Goal: Information Seeking & Learning: Learn about a topic

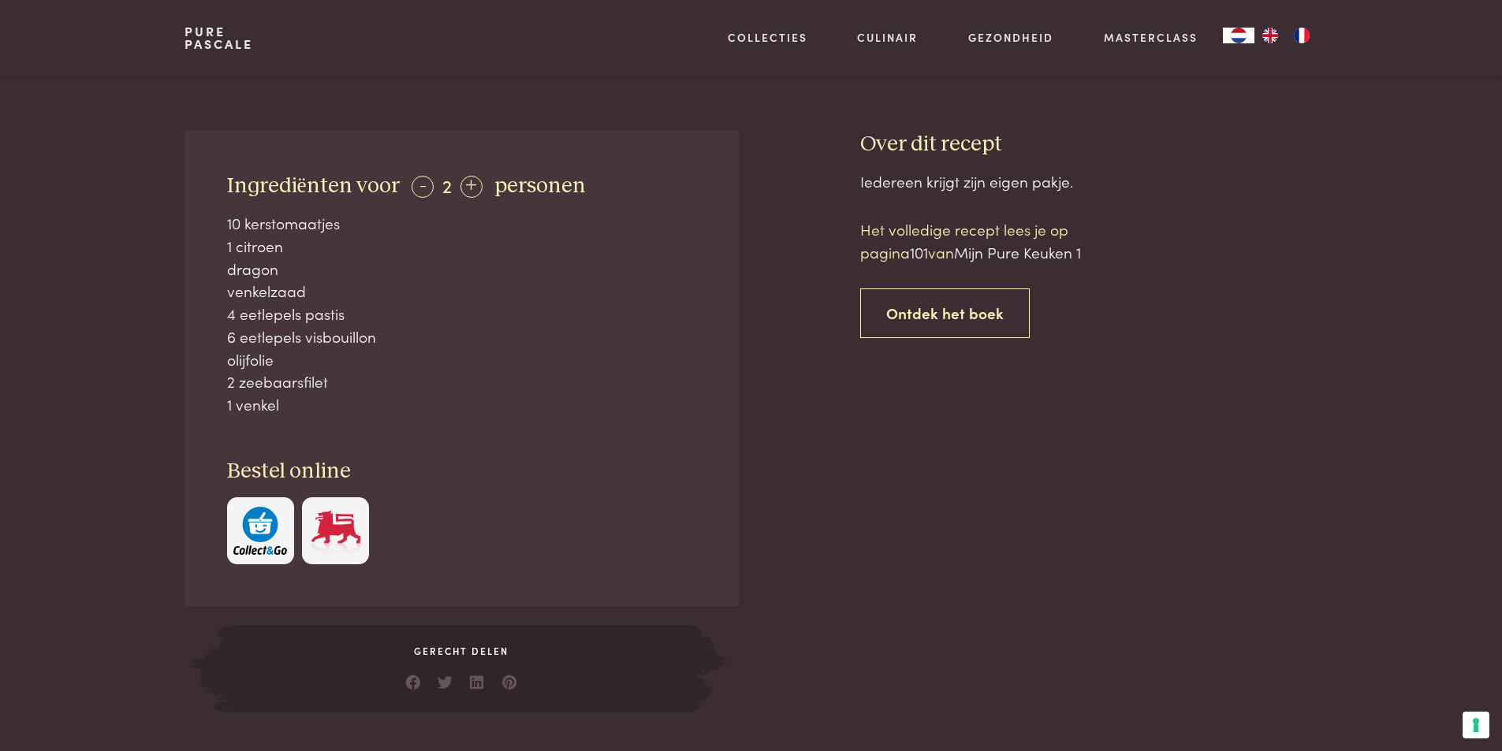
scroll to position [394, 0]
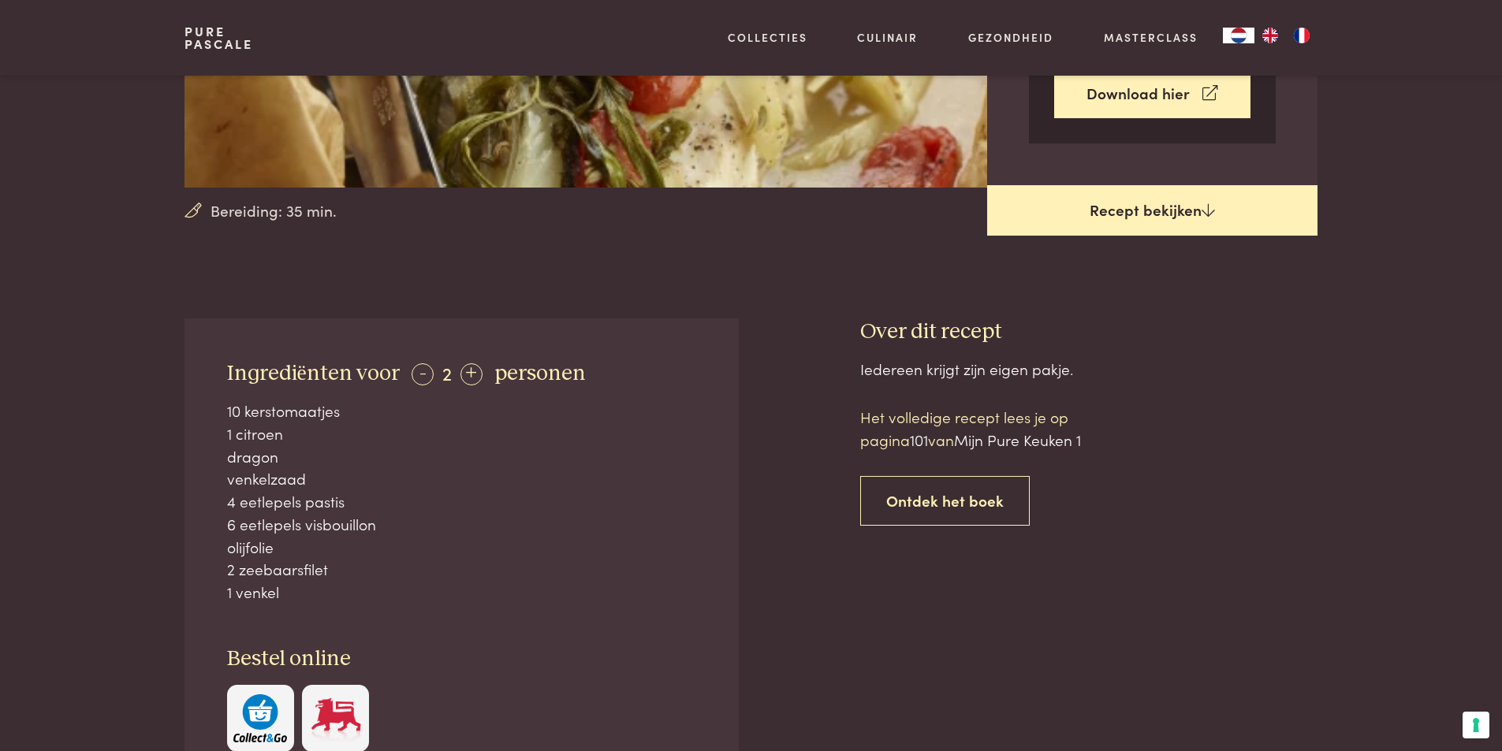
click at [1115, 225] on link "Recept bekijken" at bounding box center [1152, 210] width 330 height 50
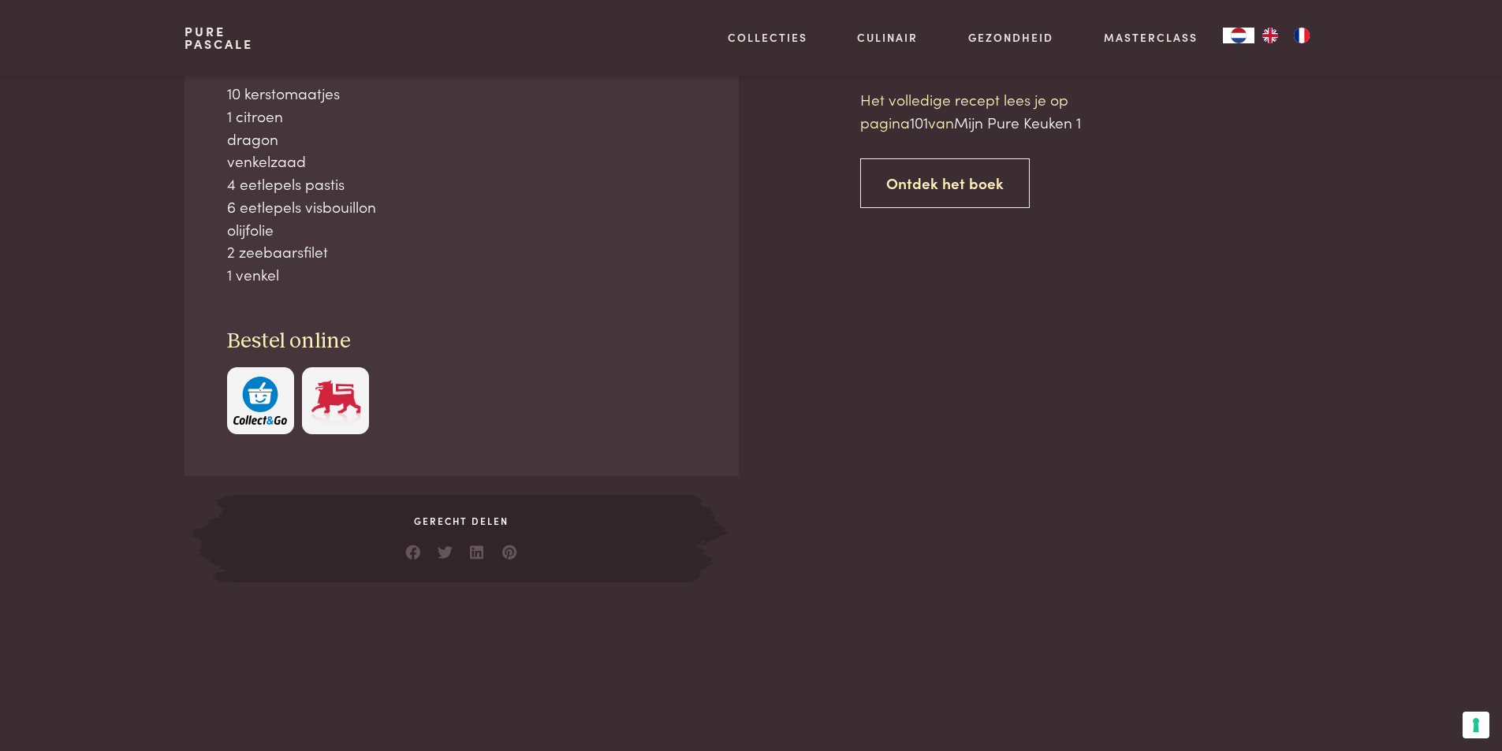
scroll to position [713, 0]
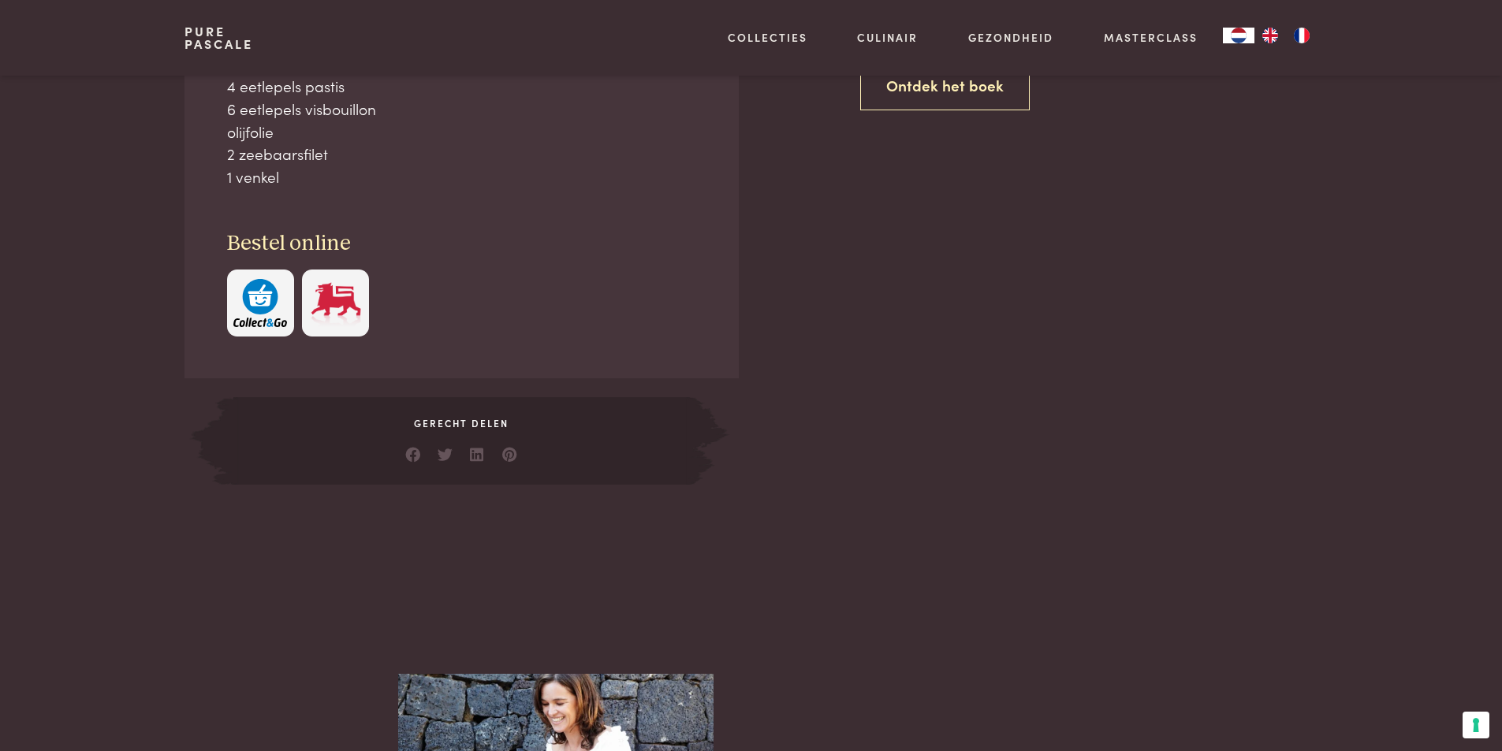
scroll to position [634, 0]
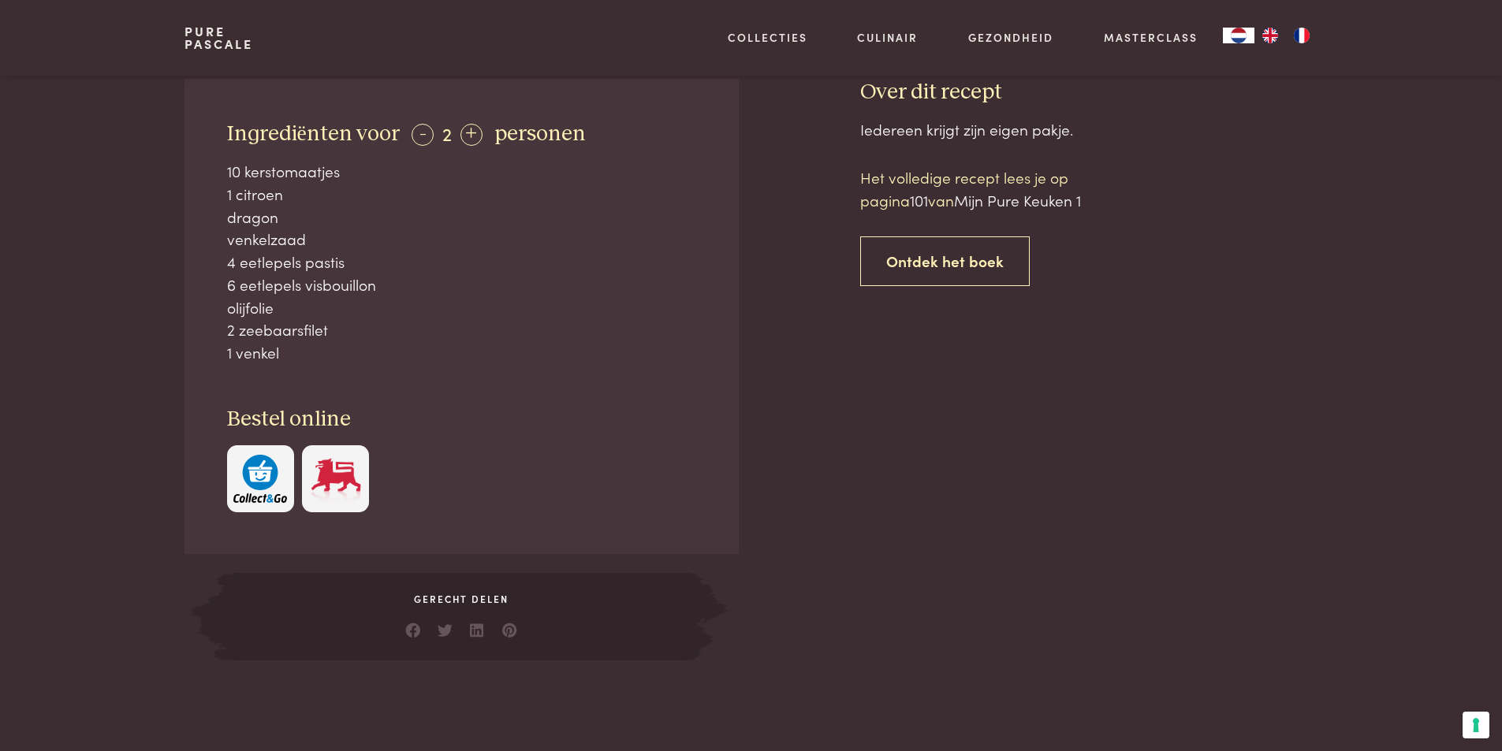
scroll to position [713, 0]
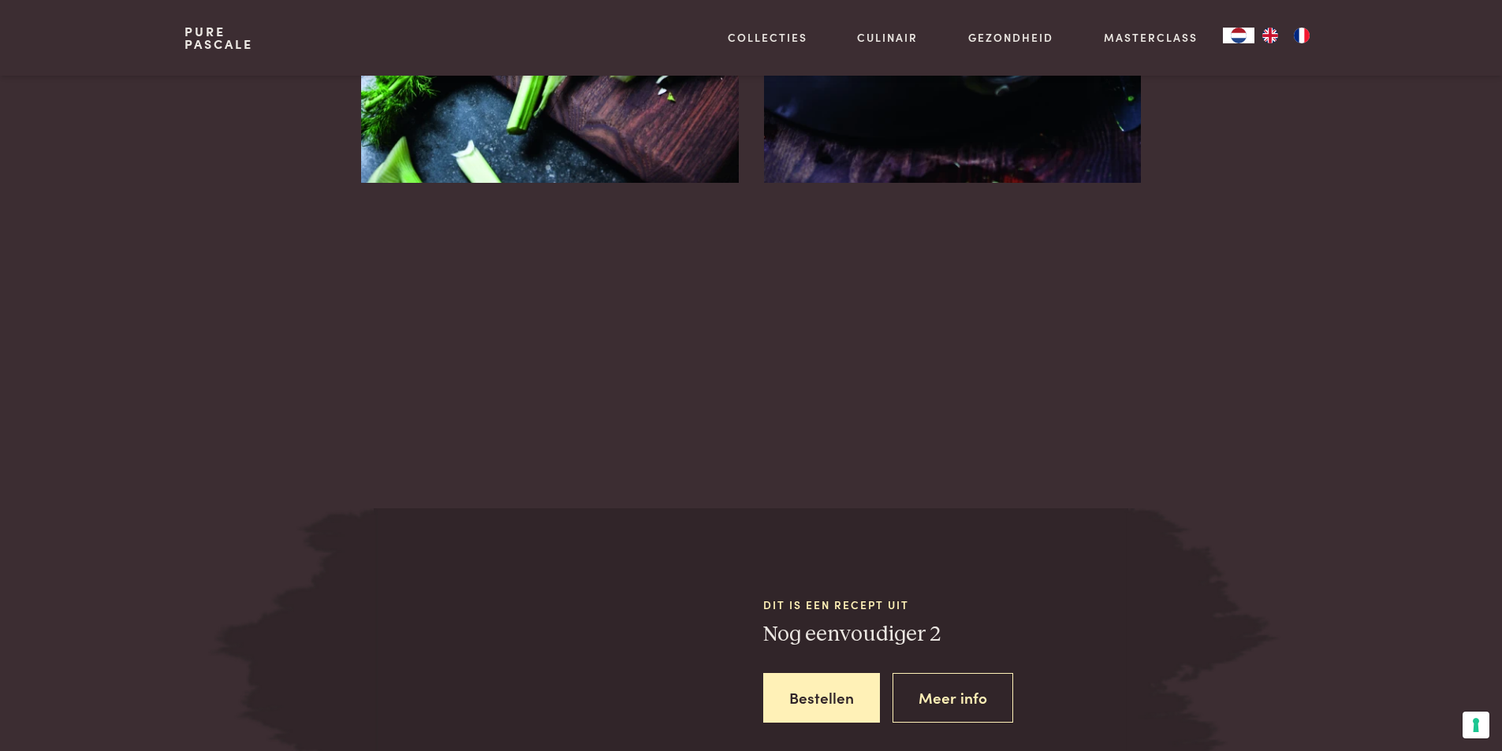
scroll to position [1971, 0]
